Goal: Navigation & Orientation: Find specific page/section

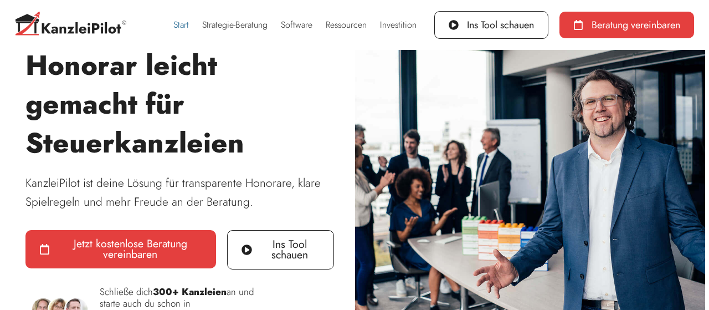
scroll to position [111, 0]
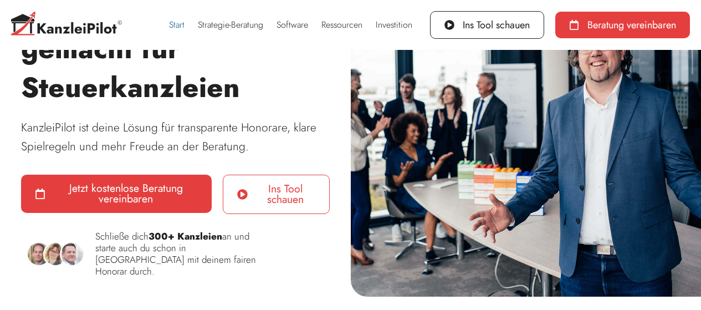
click at [266, 201] on span "Ins Tool schauen" at bounding box center [285, 194] width 59 height 22
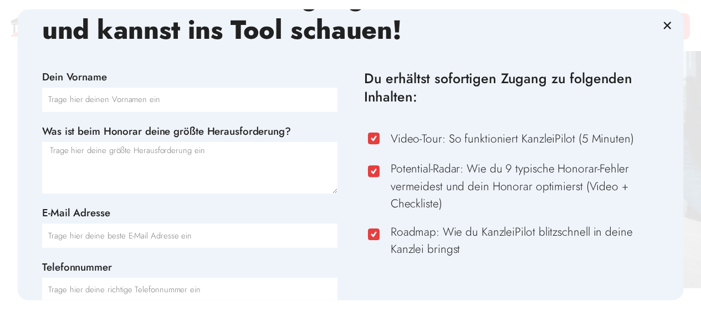
scroll to position [0, 0]
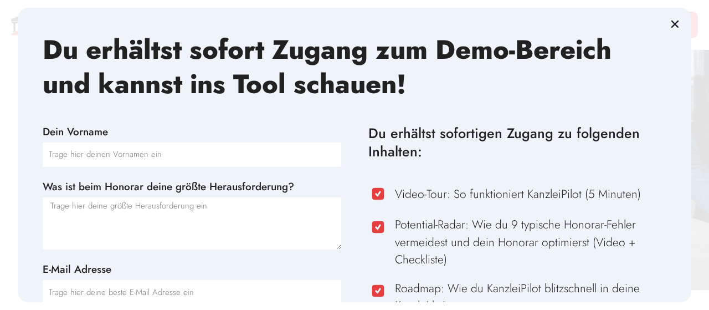
click at [674, 22] on icon "Close" at bounding box center [675, 24] width 11 height 11
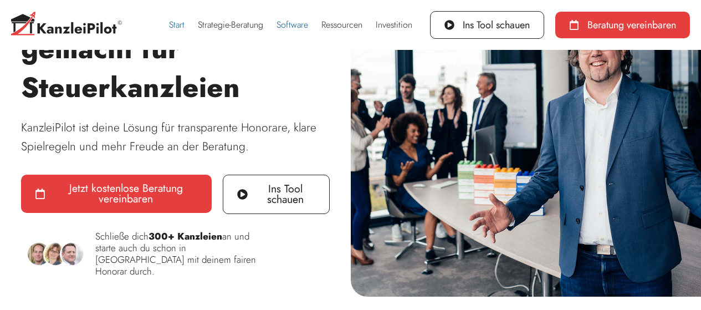
click at [279, 23] on link "Software" at bounding box center [292, 24] width 45 height 25
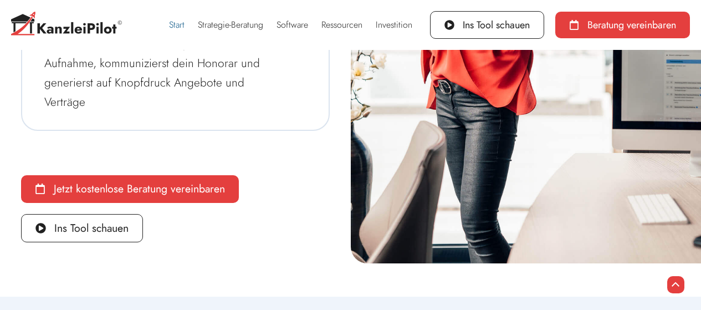
scroll to position [2928, 0]
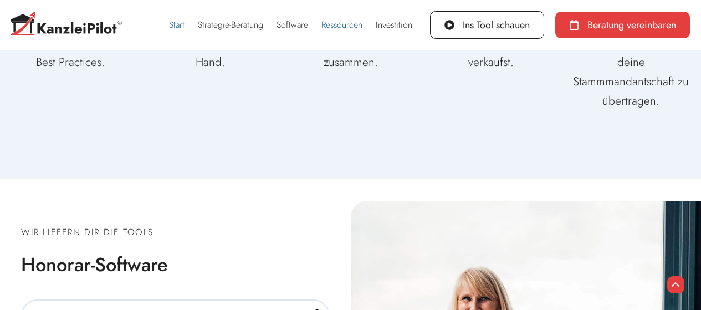
click at [340, 24] on link "Ressourcen" at bounding box center [342, 24] width 54 height 25
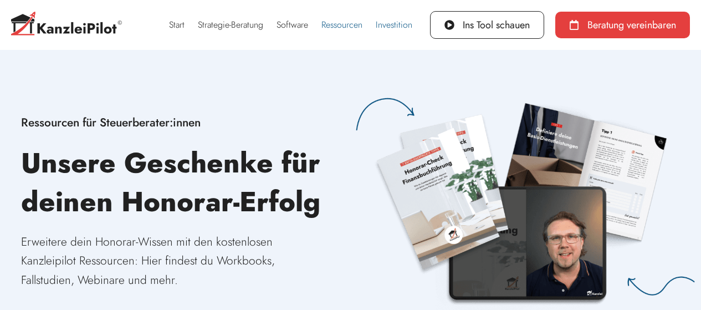
click at [389, 23] on link "Investition" at bounding box center [394, 24] width 50 height 25
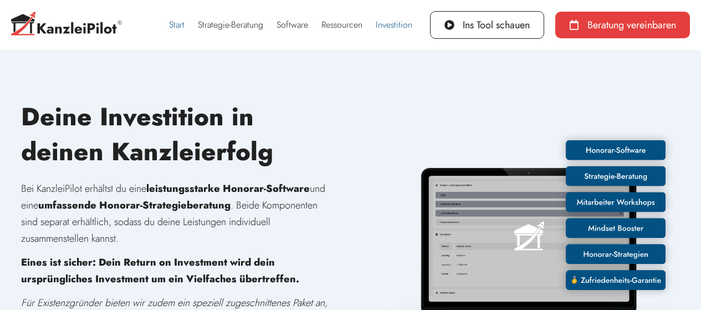
click at [175, 23] on link "Start" at bounding box center [176, 24] width 29 height 25
